Goal: Navigation & Orientation: Find specific page/section

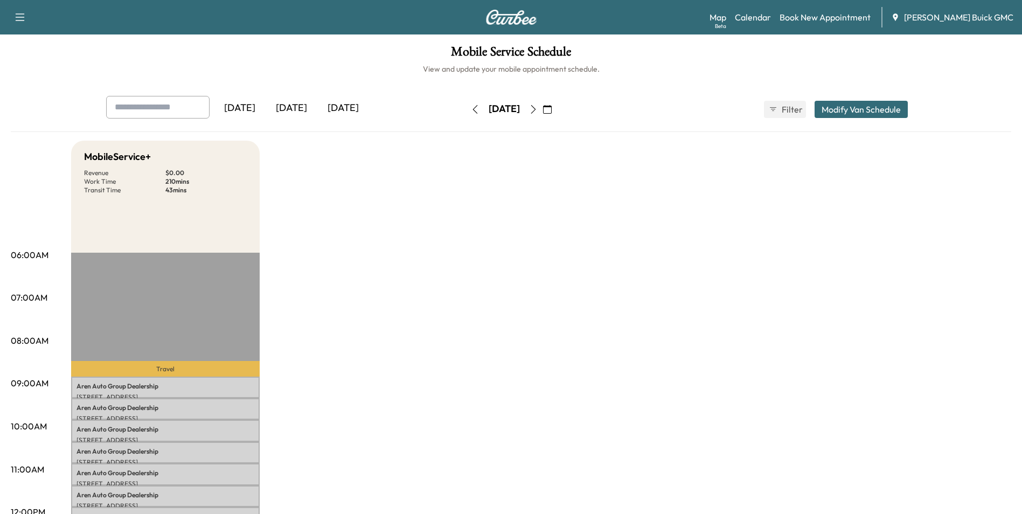
click at [537, 109] on icon "button" at bounding box center [533, 109] width 9 height 9
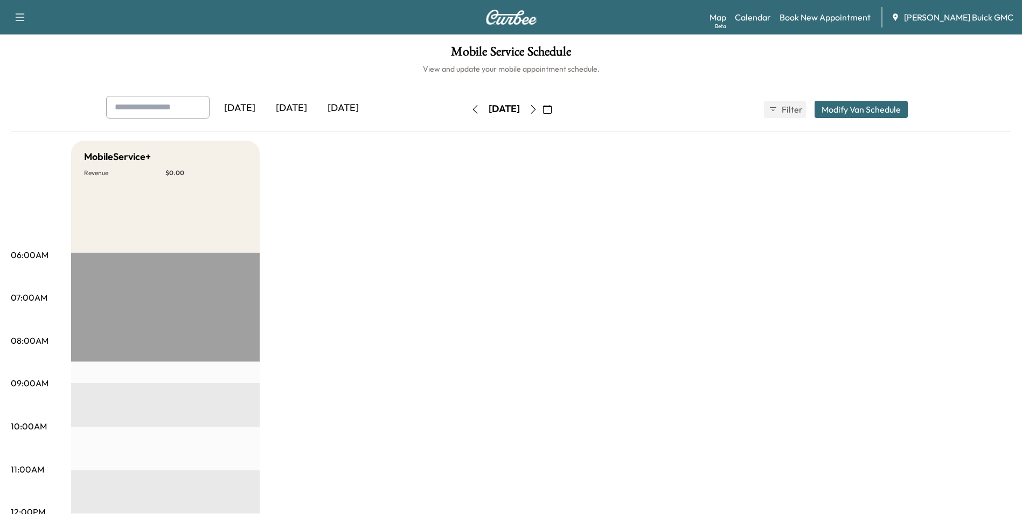
click at [472, 108] on icon "button" at bounding box center [474, 109] width 5 height 9
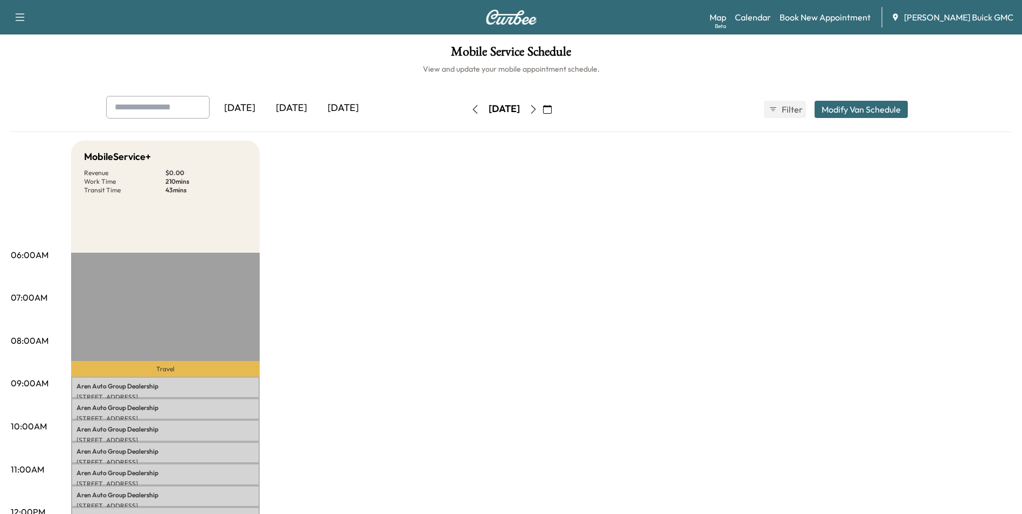
click at [471, 108] on icon "button" at bounding box center [475, 109] width 9 height 9
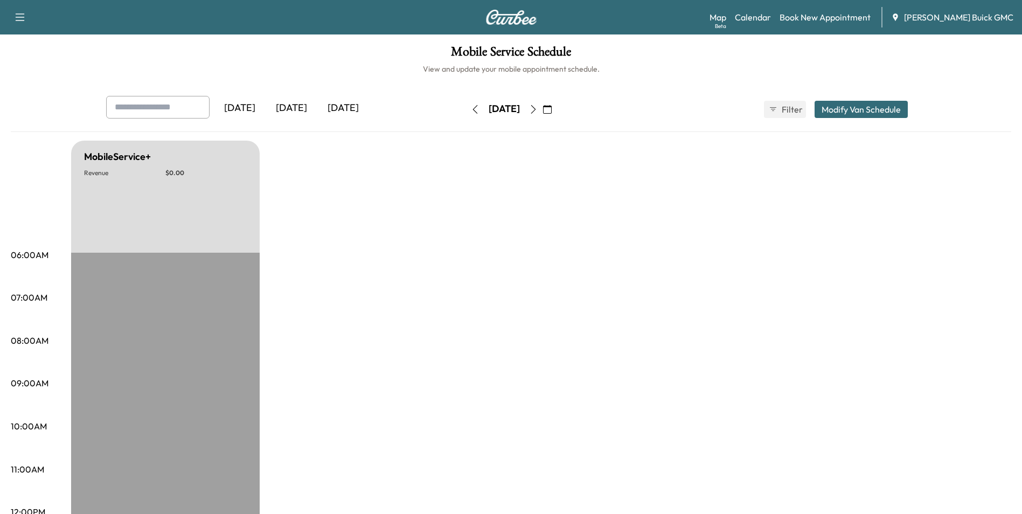
click at [472, 108] on icon "button" at bounding box center [474, 109] width 5 height 9
click at [472, 109] on icon "button" at bounding box center [474, 109] width 5 height 9
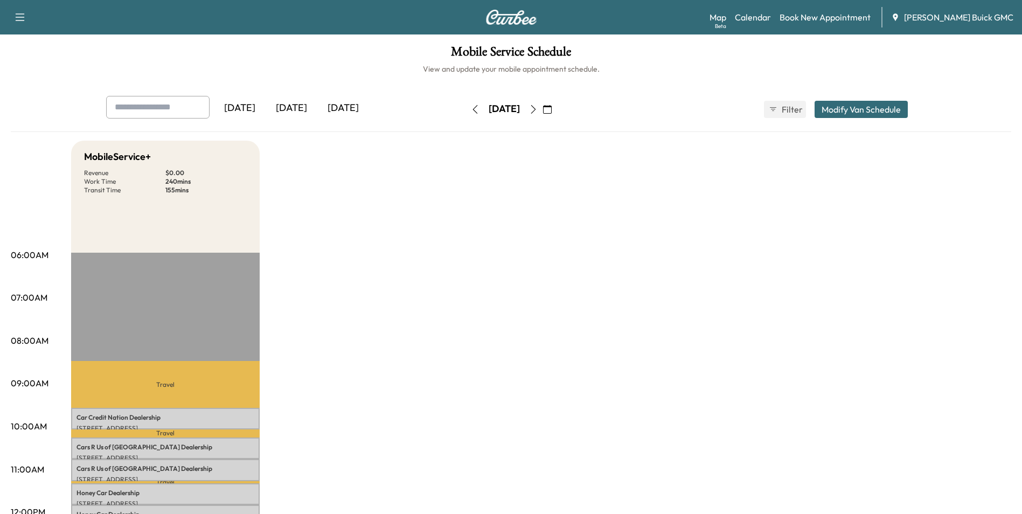
click at [471, 107] on icon "button" at bounding box center [475, 109] width 9 height 9
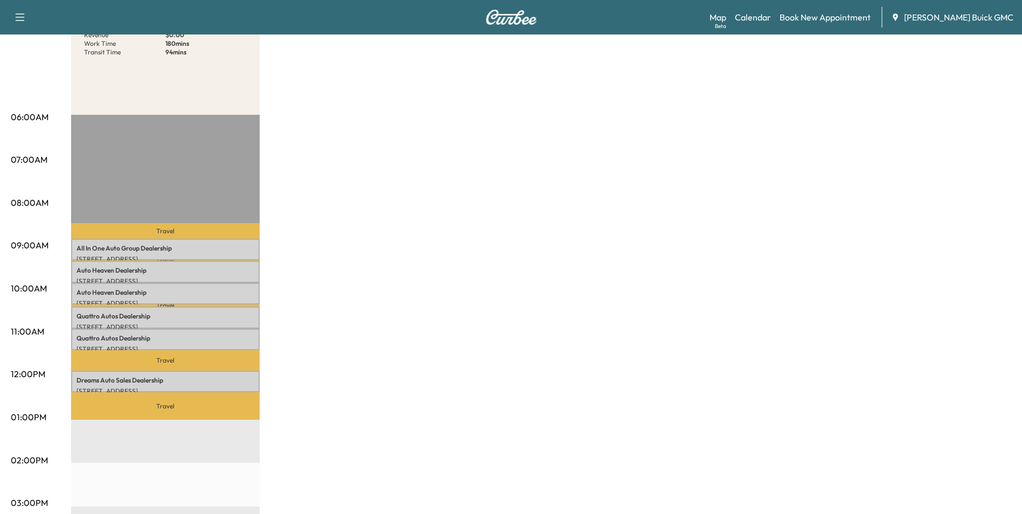
scroll to position [162, 0]
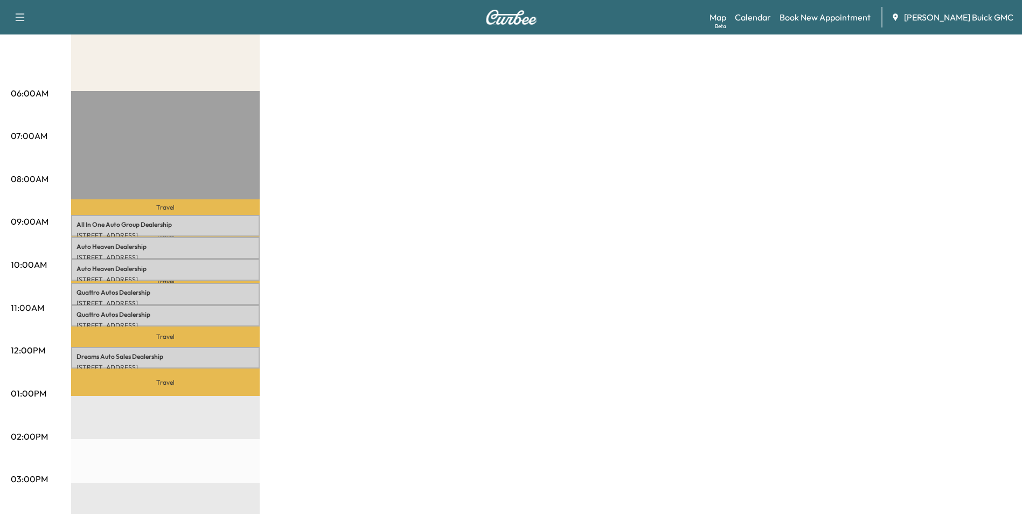
click at [687, 241] on div "MobileService+ Revenue $ 0.00 Work Time 180 mins Transit Time 94 mins Travel Al…" at bounding box center [541, 383] width 940 height 808
click at [586, 277] on div "MobileService+ Revenue $ 0.00 Work Time 180 mins Transit Time 94 mins Travel Al…" at bounding box center [541, 383] width 940 height 808
drag, startPoint x: 586, startPoint y: 277, endPoint x: 515, endPoint y: 250, distance: 76.7
click at [517, 246] on div "MobileService+ Revenue $ 0.00 Work Time 180 mins Transit Time 94 mins Travel Al…" at bounding box center [541, 383] width 940 height 808
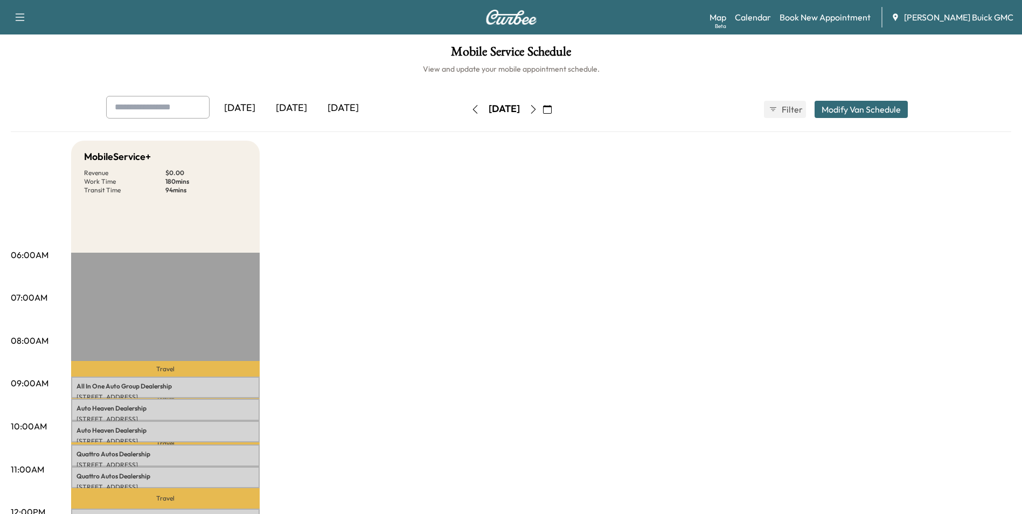
click at [537, 108] on icon "button" at bounding box center [533, 109] width 9 height 9
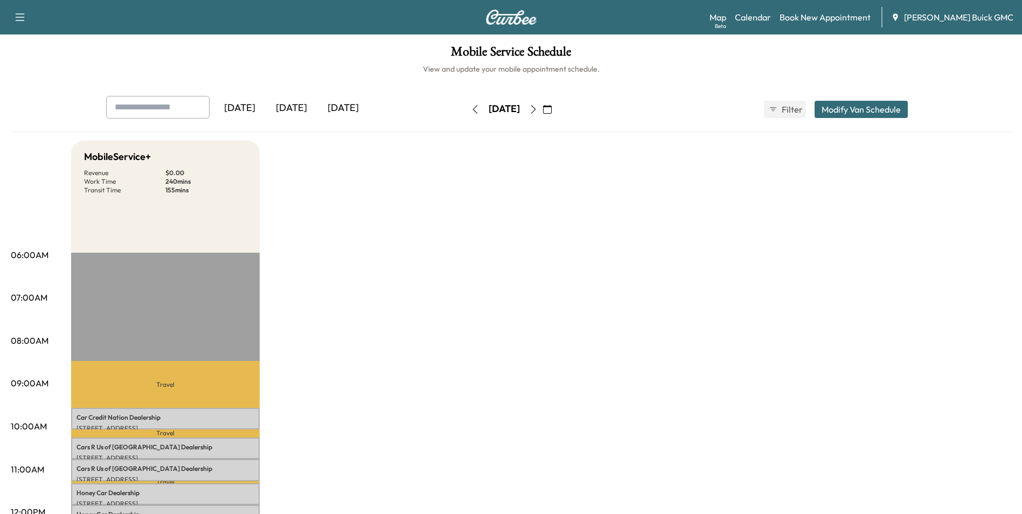
click at [537, 108] on icon "button" at bounding box center [533, 109] width 9 height 9
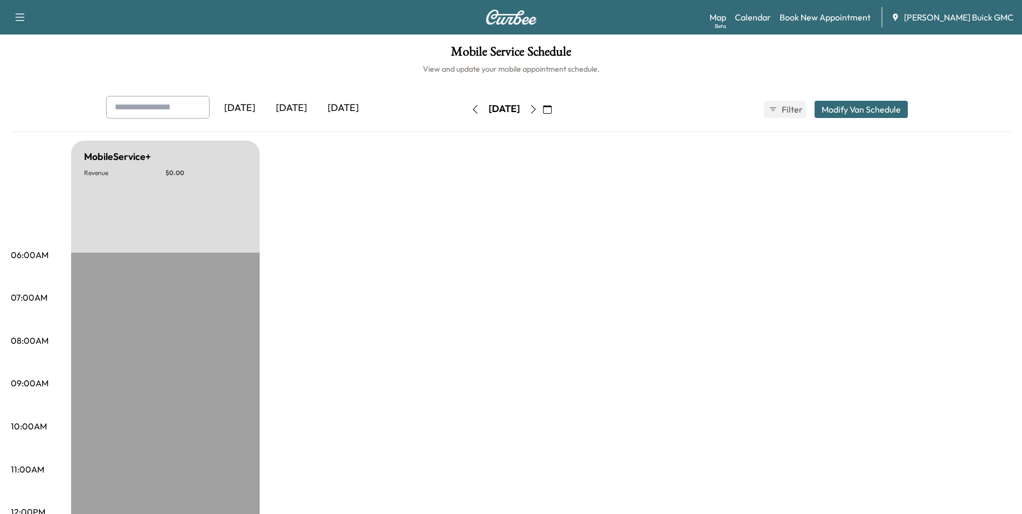
click at [537, 107] on icon "button" at bounding box center [533, 109] width 9 height 9
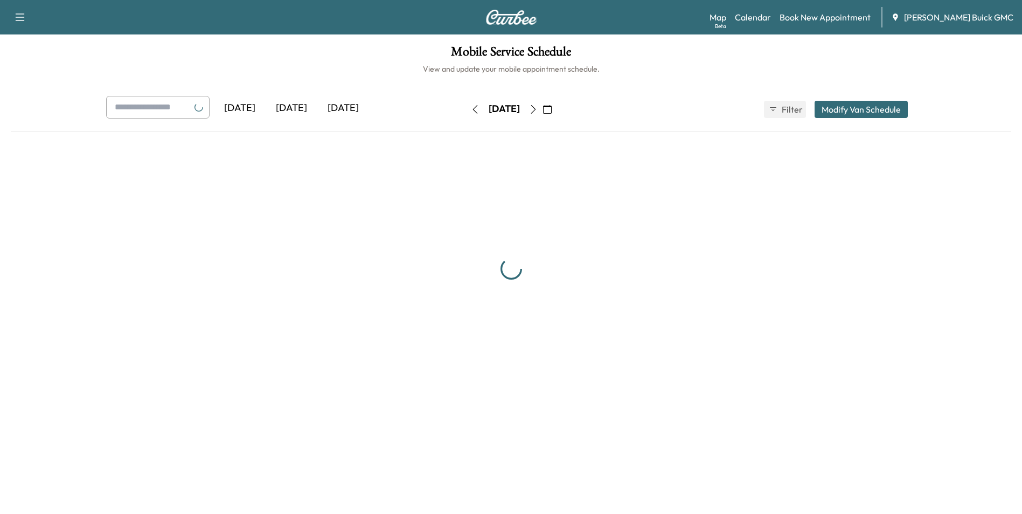
click at [537, 107] on icon "button" at bounding box center [533, 109] width 9 height 9
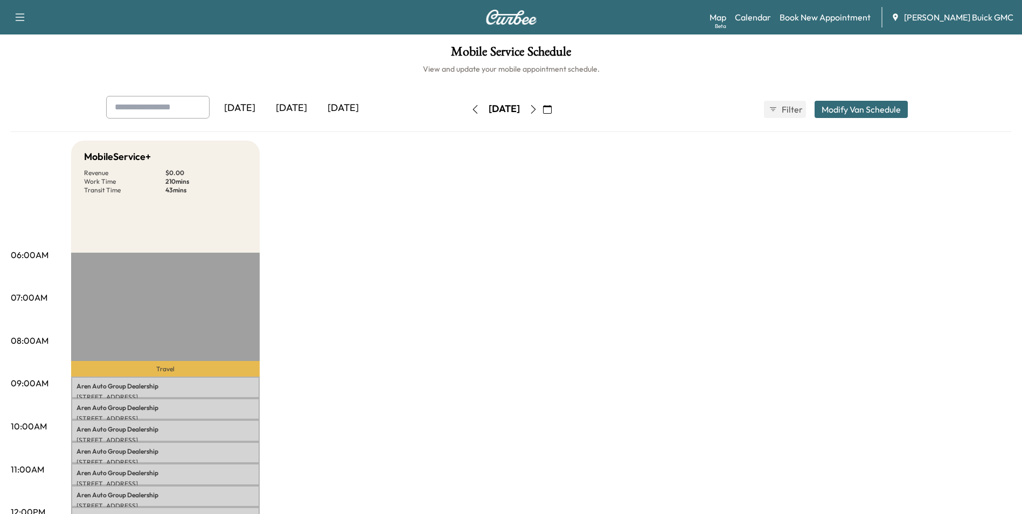
click at [537, 107] on icon "button" at bounding box center [533, 109] width 9 height 9
